Goal: Use online tool/utility: Use online tool/utility

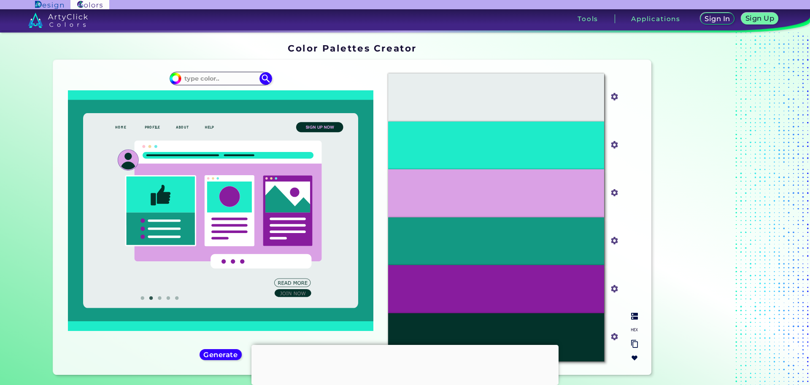
click at [554, 83] on div "#E8EEEE" at bounding box center [496, 97] width 216 height 48
drag, startPoint x: 0, startPoint y: 0, endPoint x: 554, endPoint y: 83, distance: 560.7
click at [554, 83] on div "#E8EEEE" at bounding box center [496, 97] width 216 height 48
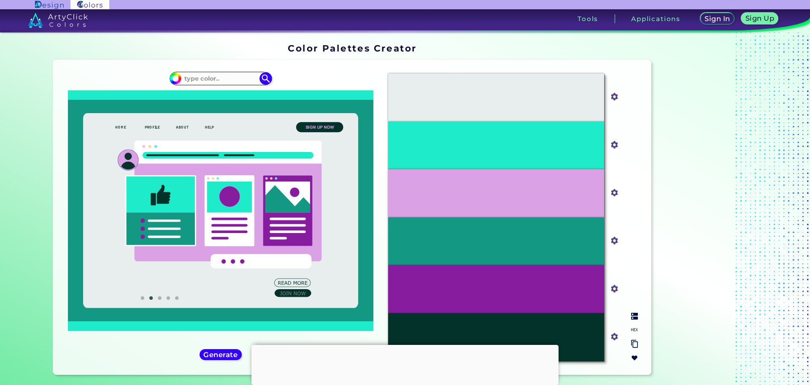
click at [554, 83] on div "#E8EEEE" at bounding box center [496, 97] width 216 height 48
click at [223, 354] on h5 "Generate" at bounding box center [221, 354] width 31 height 6
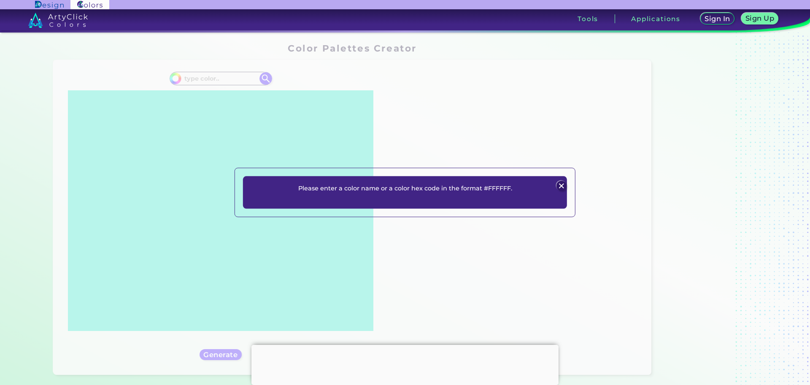
click at [500, 183] on div "Please enter a color name or a color hex code in the format #FFFFFF. Plans Sign…" at bounding box center [405, 192] width 324 height 32
click at [563, 181] on img at bounding box center [561, 186] width 10 height 10
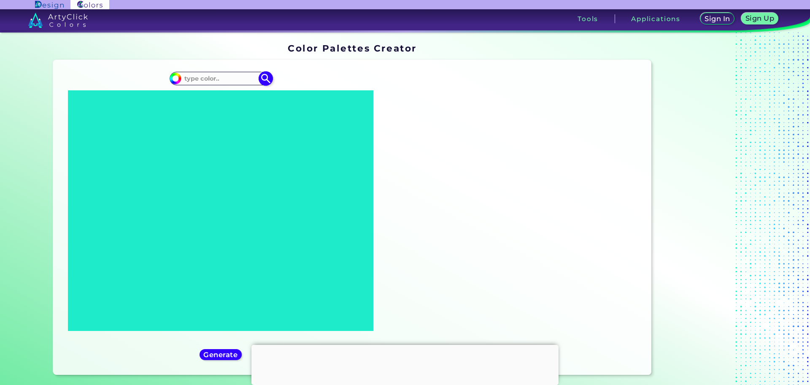
click at [224, 73] on input at bounding box center [220, 78] width 78 height 11
type input "#33ff00"
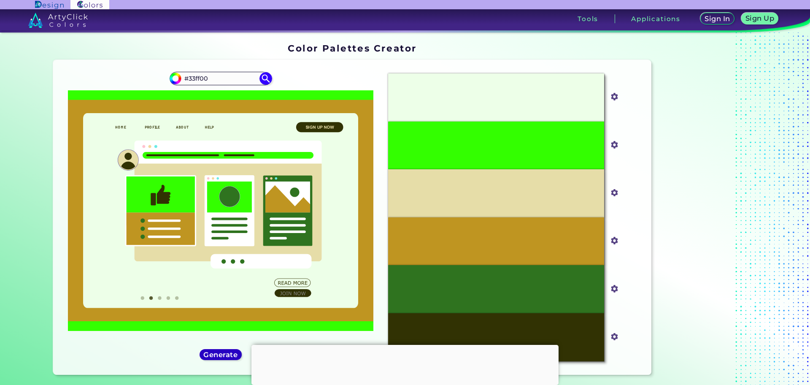
click at [213, 352] on h5 "Generate" at bounding box center [221, 354] width 31 height 6
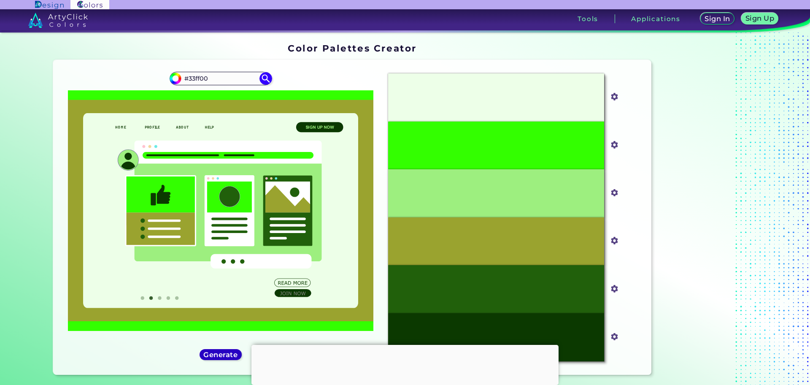
click at [213, 352] on h5 "Generate" at bounding box center [221, 354] width 31 height 6
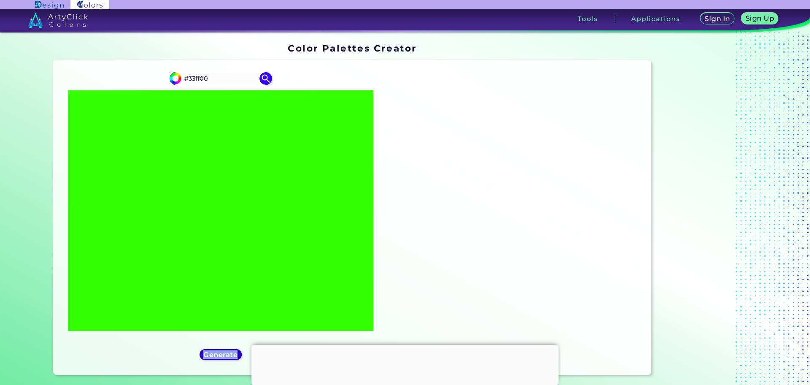
click at [213, 352] on h5 "Generate" at bounding box center [220, 354] width 31 height 6
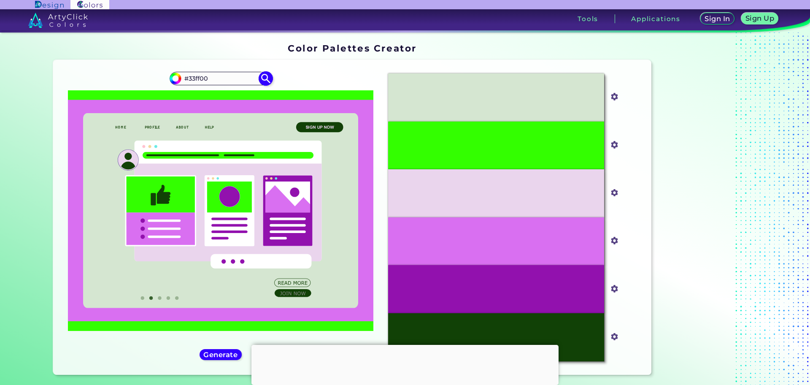
click at [212, 80] on input "#33ff00" at bounding box center [220, 78] width 78 height 11
paste input "#4D7079"
type input "#33ff00, #000000, #4D7079"
type input "#000000"
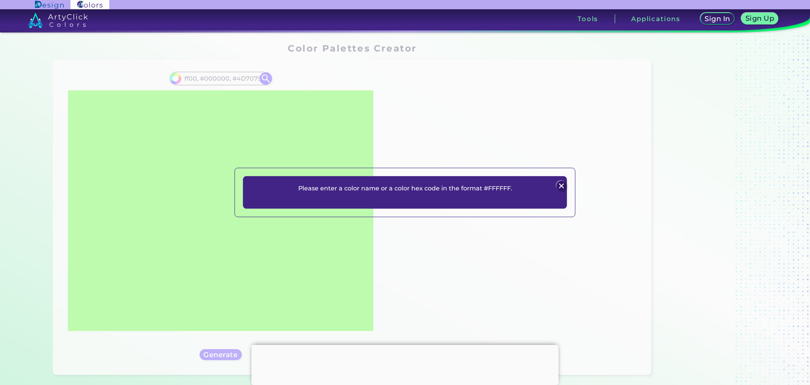
scroll to position [0, 0]
click at [557, 185] on img at bounding box center [561, 186] width 10 height 10
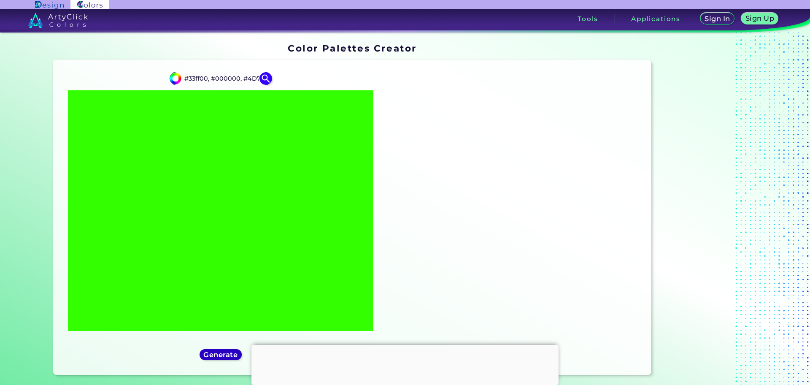
click at [214, 352] on h5 "Generate" at bounding box center [220, 354] width 31 height 6
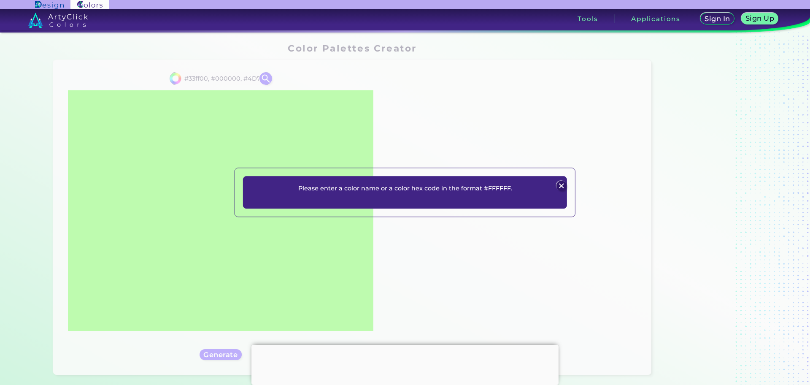
click at [562, 184] on img at bounding box center [561, 186] width 10 height 10
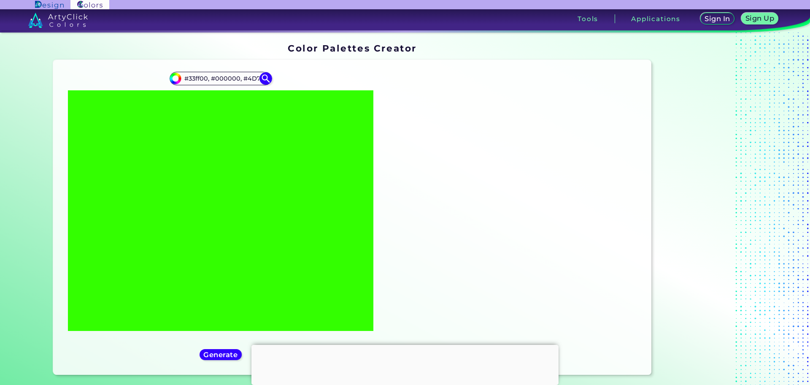
drag, startPoint x: 562, startPoint y: 184, endPoint x: 564, endPoint y: 179, distance: 5.1
click at [564, 179] on div "Oops - something went wrong. Please try again. #D5E6D1 #d5e6d1 #33FF00 #33ff00 …" at bounding box center [512, 217] width 263 height 301
drag, startPoint x: 230, startPoint y: 79, endPoint x: 364, endPoint y: 107, distance: 137.0
click at [364, 107] on div "#000000 #33ff00, #000000, #4D7079 Generate Acadia Ao" at bounding box center [221, 217] width 322 height 301
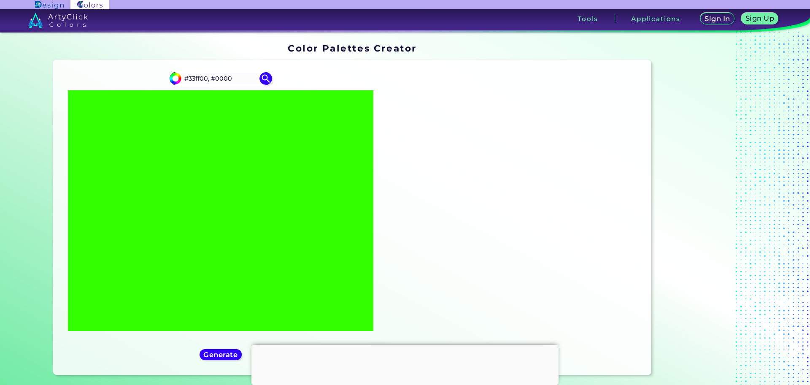
scroll to position [0, 0]
type input "#33ff00"
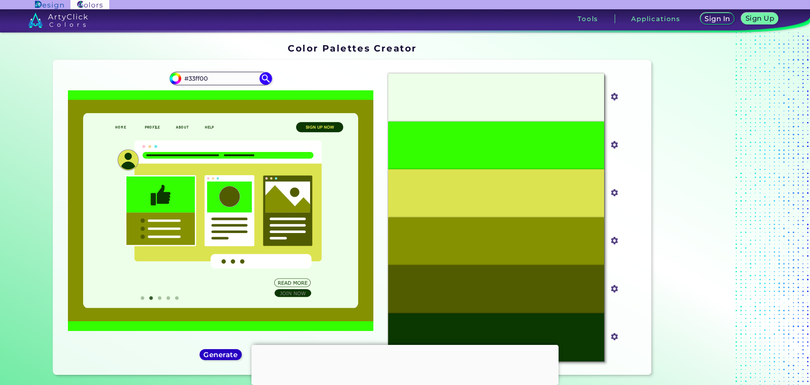
click at [214, 355] on h5 "Generate" at bounding box center [221, 354] width 31 height 6
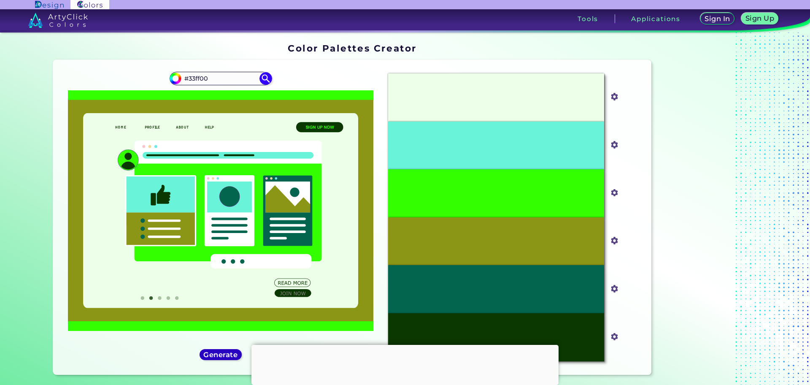
click at [214, 355] on h5 "Generate" at bounding box center [220, 354] width 31 height 6
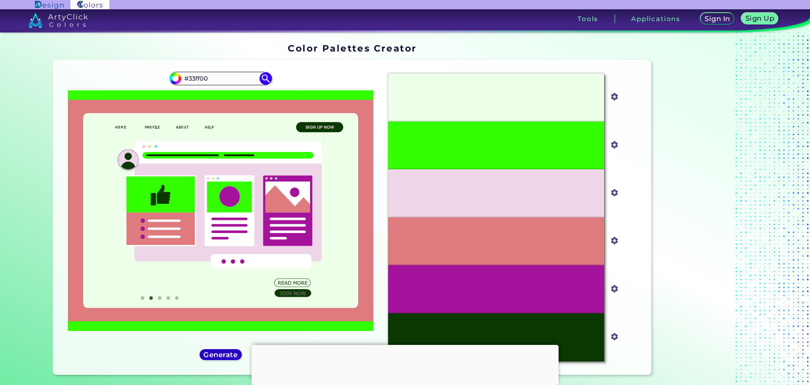
click at [214, 355] on h5 "Generate" at bounding box center [221, 354] width 31 height 6
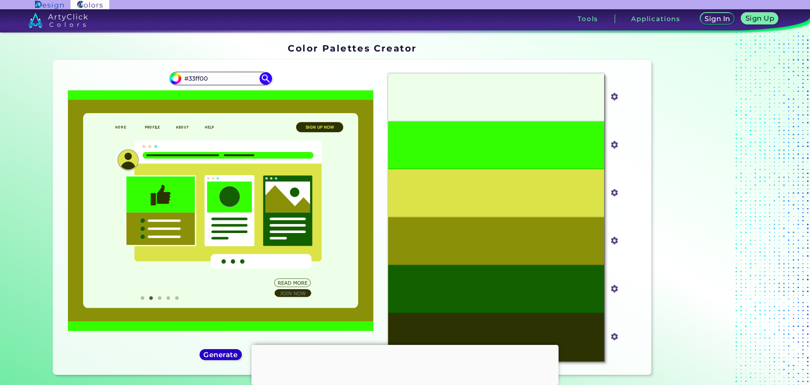
click at [214, 355] on h5 "Generate" at bounding box center [221, 354] width 31 height 6
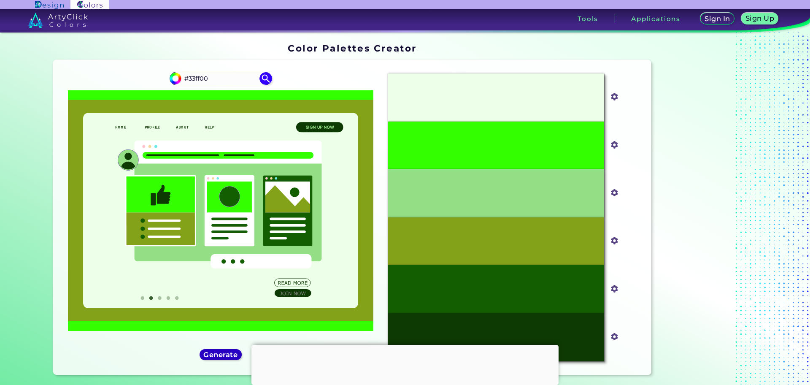
click at [214, 355] on h5 "Generate" at bounding box center [221, 354] width 31 height 6
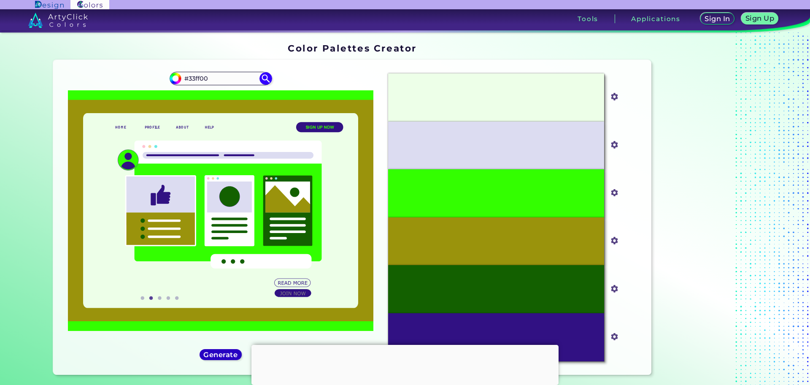
click at [219, 353] on h5 "Generate" at bounding box center [221, 354] width 31 height 6
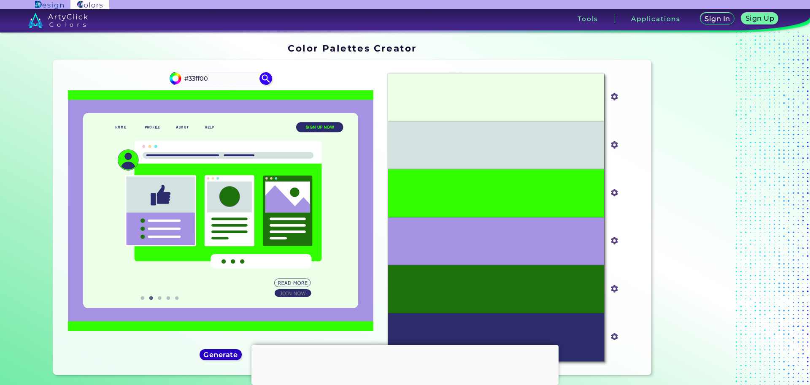
click at [219, 353] on h5 "Generate" at bounding box center [220, 354] width 31 height 6
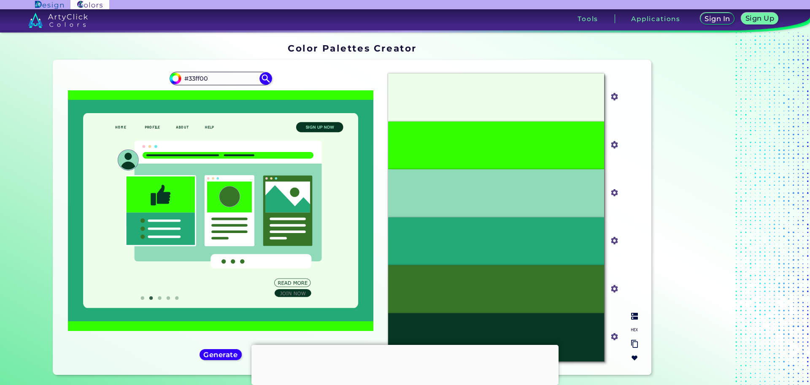
click at [489, 241] on p "#23AA76" at bounding box center [497, 241] width 26 height 9
click at [633, 327] on img at bounding box center [634, 329] width 7 height 7
click at [631, 318] on img at bounding box center [634, 316] width 7 height 7
click at [632, 326] on img at bounding box center [634, 329] width 7 height 7
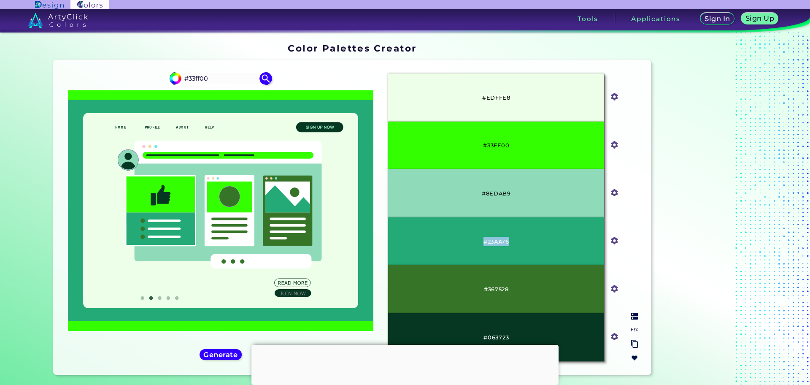
drag, startPoint x: 514, startPoint y: 235, endPoint x: 472, endPoint y: 238, distance: 42.3
click at [472, 238] on div "#23AA76" at bounding box center [496, 241] width 216 height 48
copy p "#23AA76"
click at [230, 353] on h5 "Generate" at bounding box center [220, 354] width 31 height 6
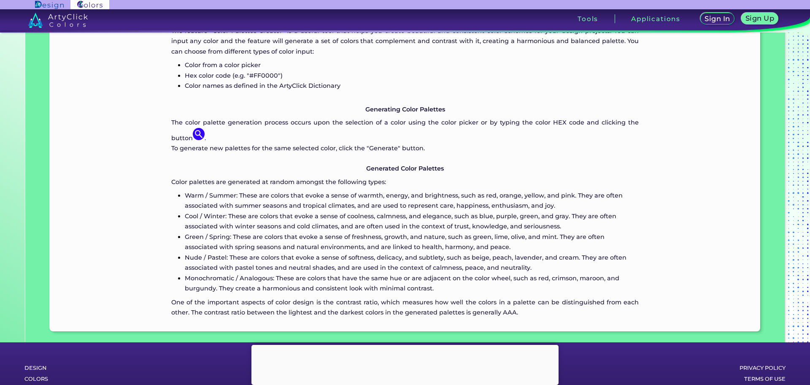
scroll to position [537, 0]
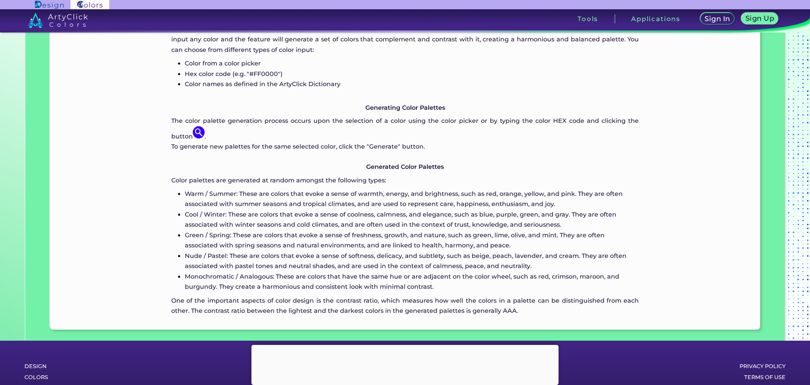
click at [408, 345] on div at bounding box center [404, 345] width 307 height 0
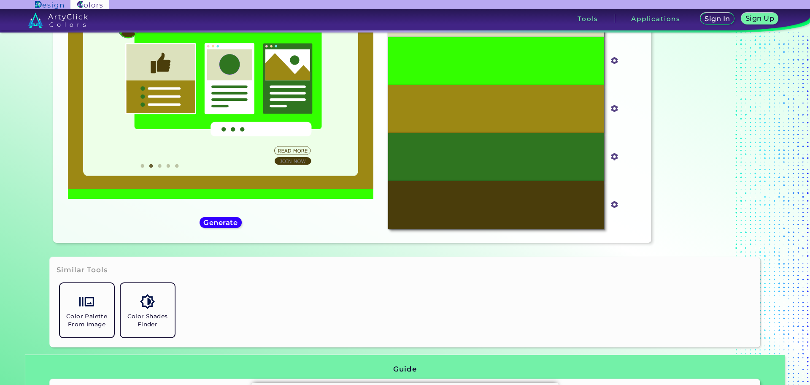
scroll to position [63, 0]
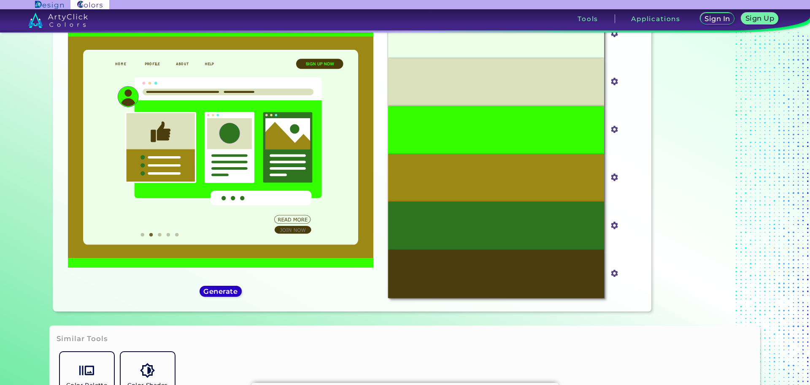
click at [219, 290] on h5 "Generate" at bounding box center [221, 291] width 31 height 6
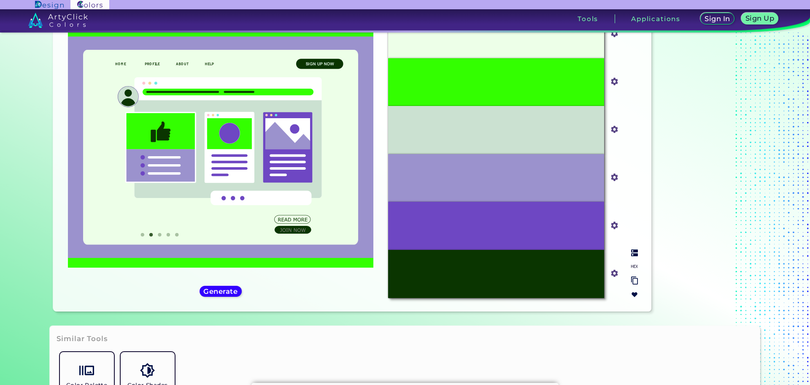
click at [637, 264] on div at bounding box center [635, 273] width 14 height 55
click at [631, 254] on img at bounding box center [634, 252] width 7 height 7
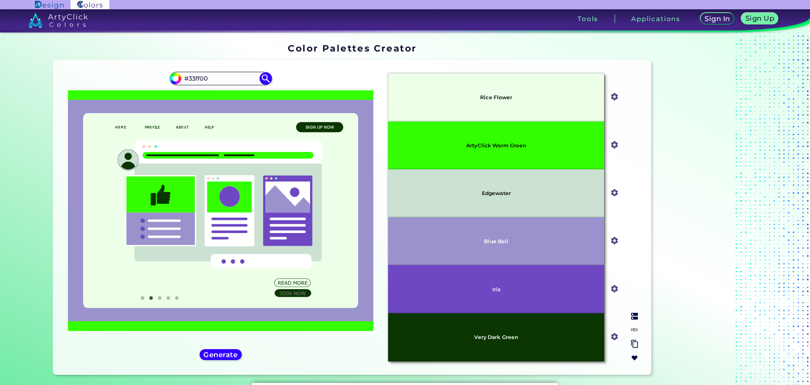
scroll to position [0, 0]
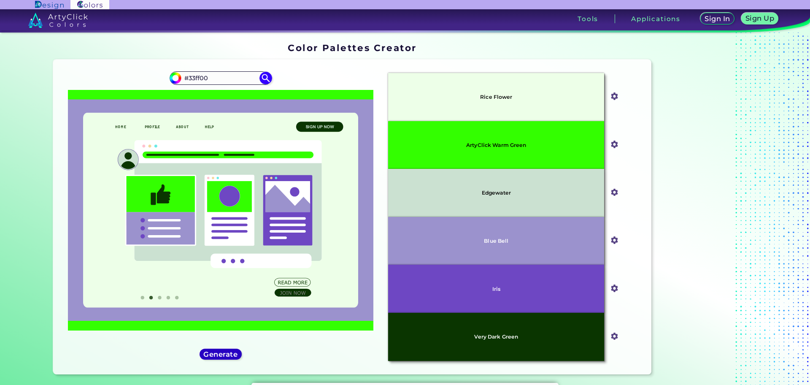
click at [209, 352] on h5 "Generate" at bounding box center [220, 354] width 31 height 6
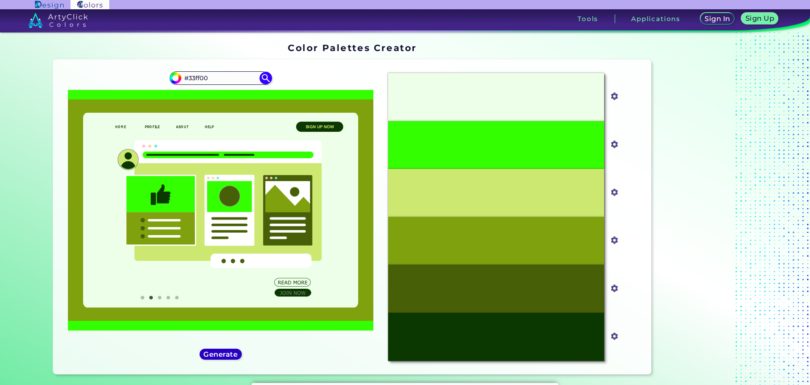
click at [209, 352] on h5 "Generate" at bounding box center [220, 354] width 31 height 6
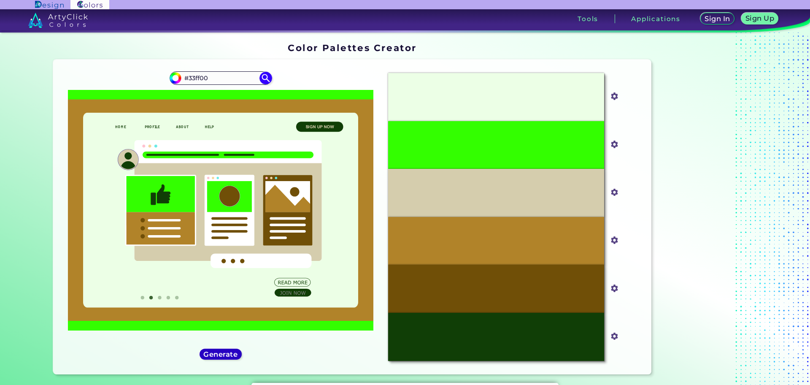
click at [209, 352] on h5 "Generate" at bounding box center [221, 354] width 31 height 6
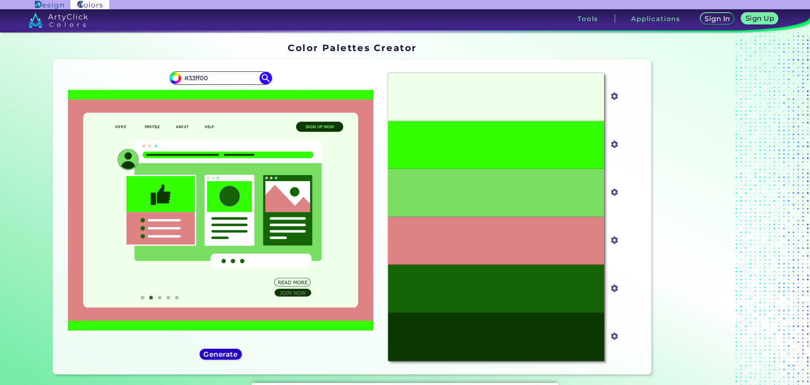
click at [209, 352] on h5 "Generate" at bounding box center [220, 354] width 31 height 6
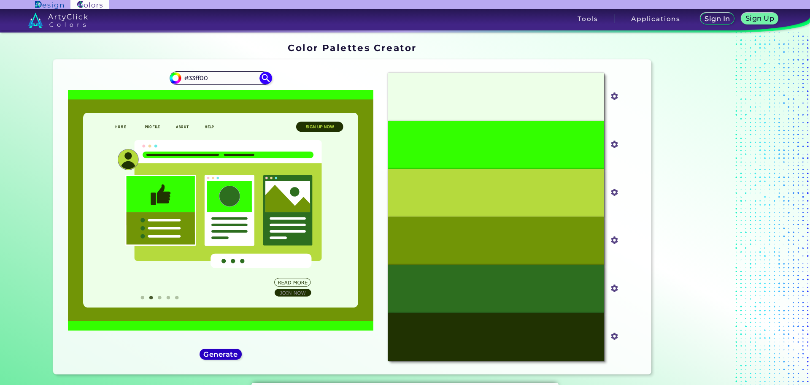
click at [224, 354] on h5 "Generate" at bounding box center [221, 354] width 31 height 6
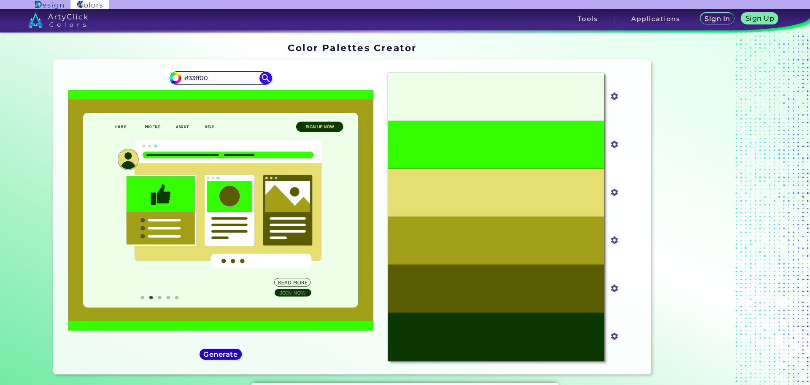
click at [224, 354] on h5 "Generate" at bounding box center [221, 354] width 31 height 6
